Goal: Task Accomplishment & Management: Manage account settings

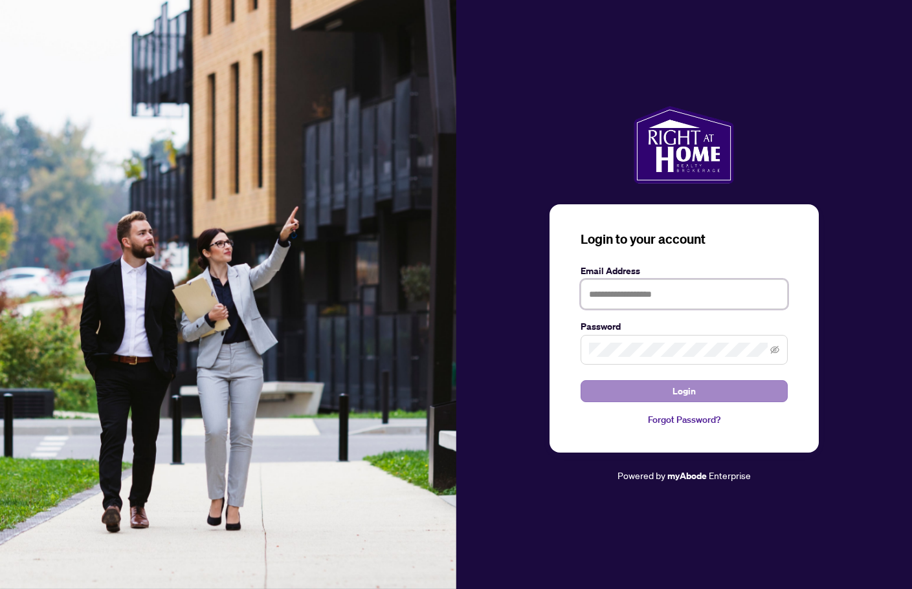
type input "**********"
click at [663, 394] on button "Login" at bounding box center [683, 391] width 207 height 22
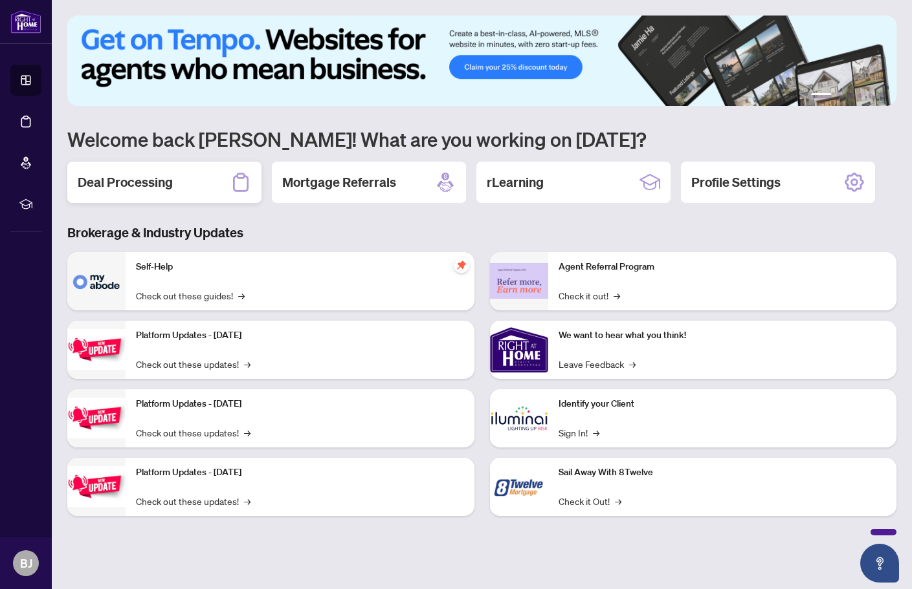
click at [139, 188] on h2 "Deal Processing" at bounding box center [125, 182] width 95 height 18
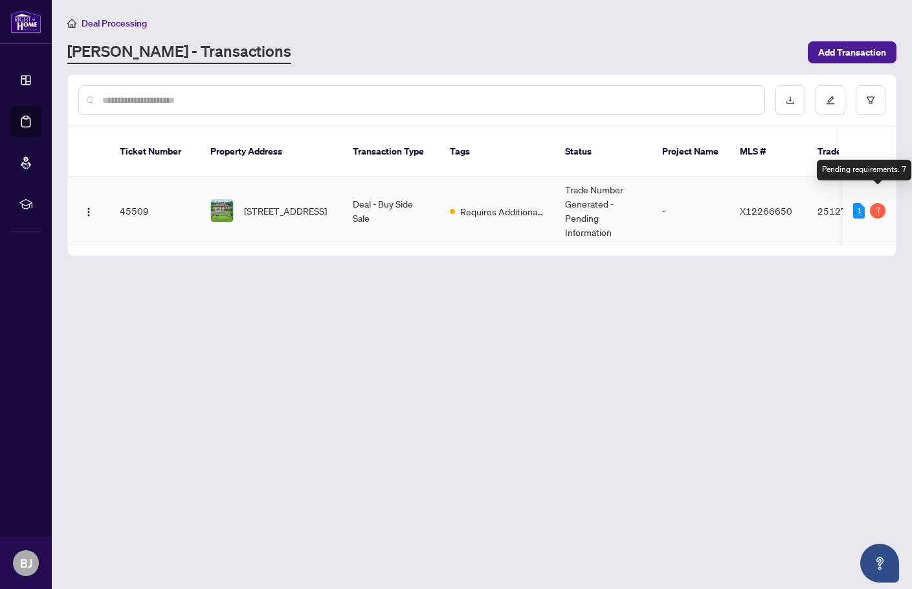
click at [879, 203] on div "7" at bounding box center [878, 211] width 16 height 16
click at [499, 204] on span "Requires Additional Docs" at bounding box center [502, 211] width 84 height 14
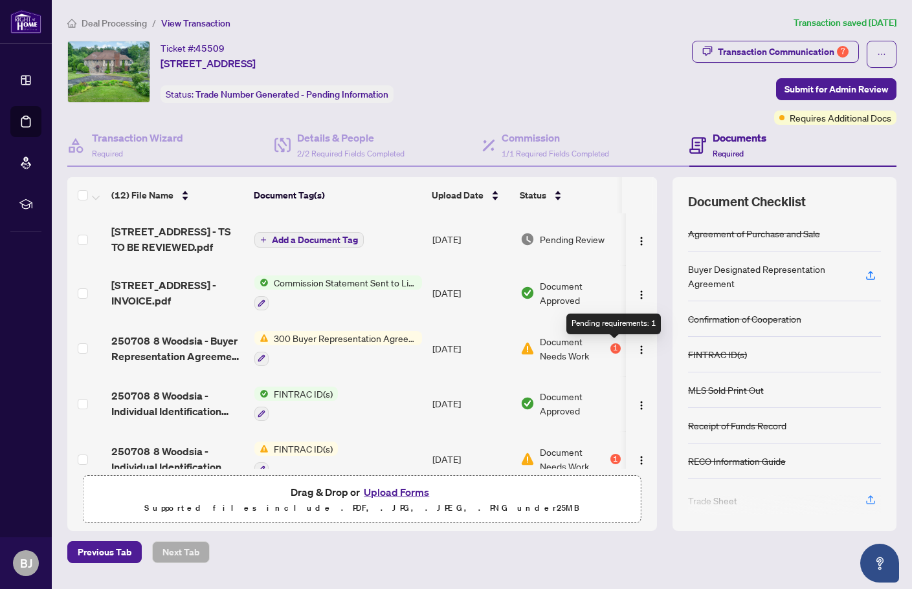
click at [612, 349] on div "1" at bounding box center [615, 349] width 10 height 10
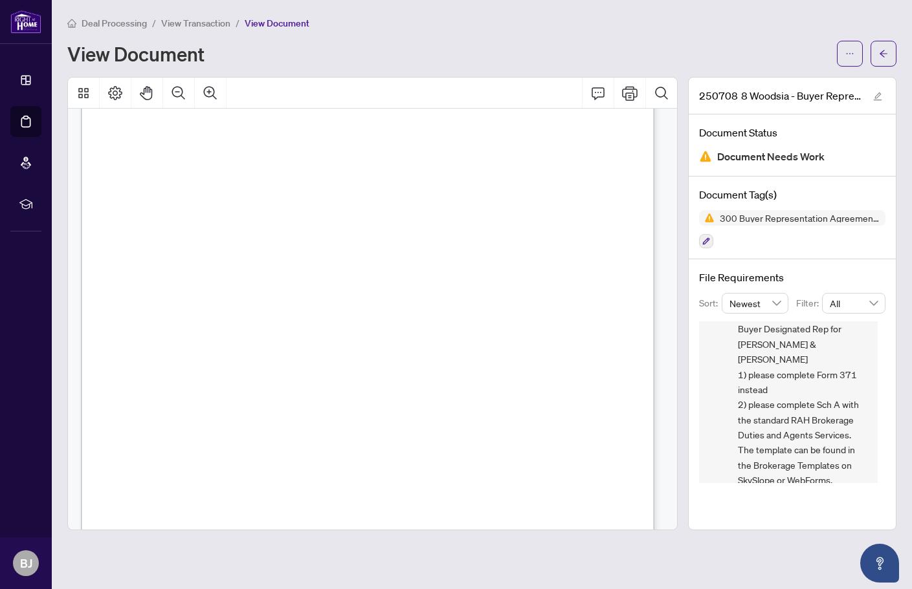
scroll to position [1658, 0]
drag, startPoint x: 846, startPoint y: 360, endPoint x: 859, endPoint y: 360, distance: 12.3
click at [859, 360] on span "Buyer Designated Rep for [PERSON_NAME] & [PERSON_NAME] 1) please complete Form …" at bounding box center [802, 405] width 129 height 166
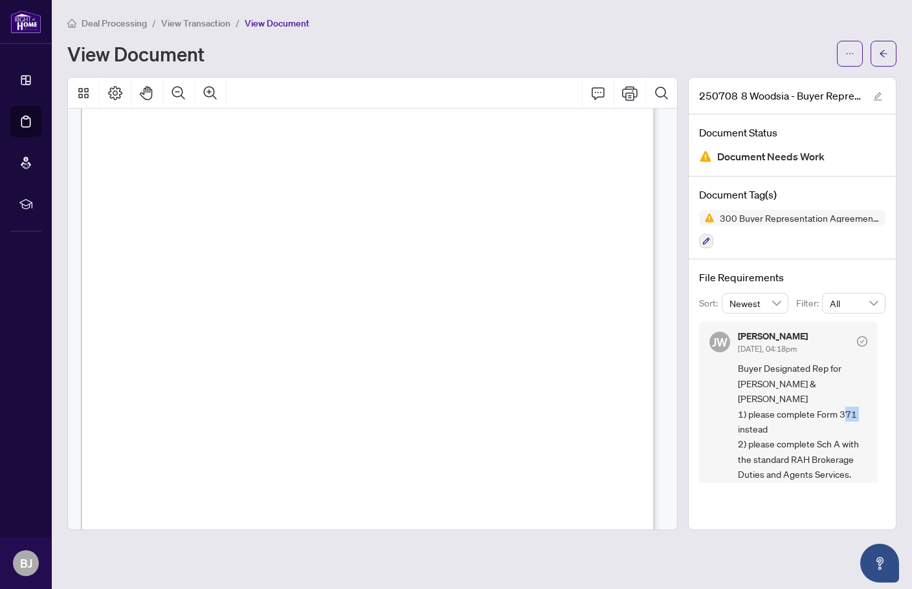
scroll to position [0, 0]
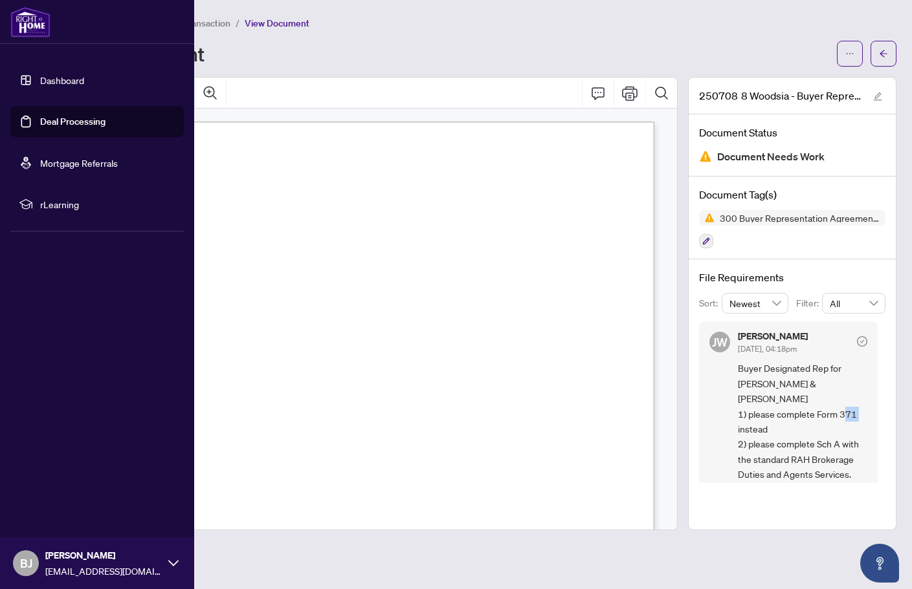
click at [74, 83] on link "Dashboard" at bounding box center [62, 80] width 44 height 12
